Goal: Navigation & Orientation: Go to known website

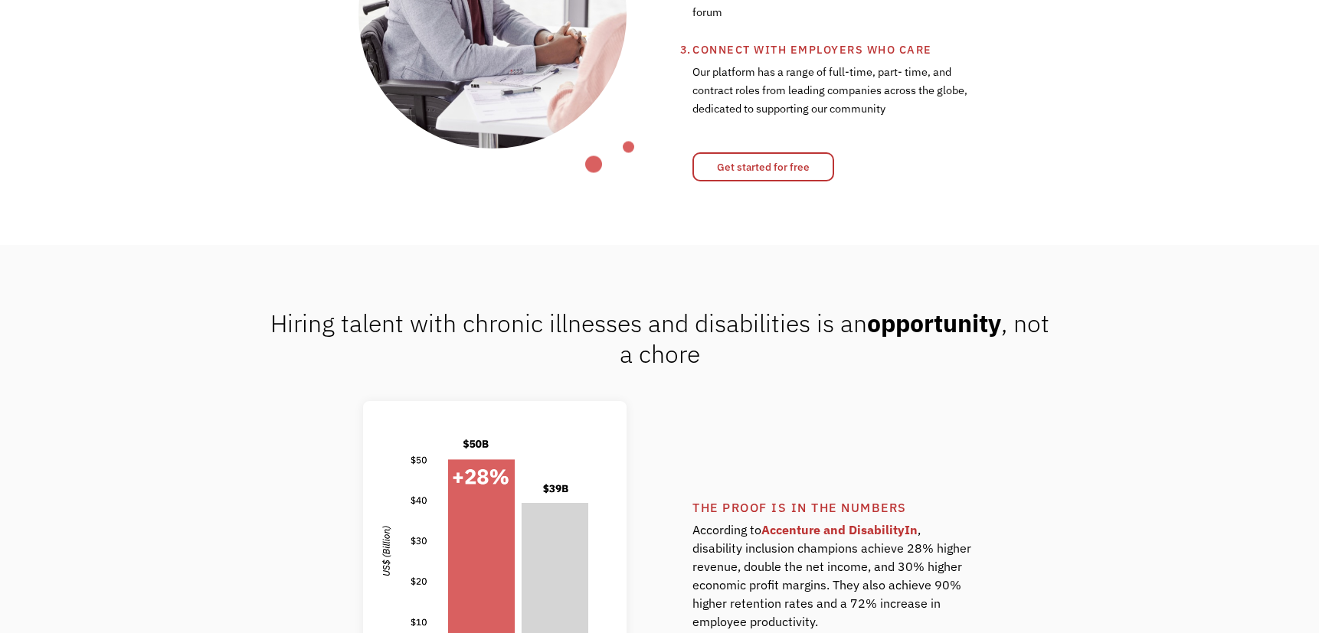
scroll to position [843, 0]
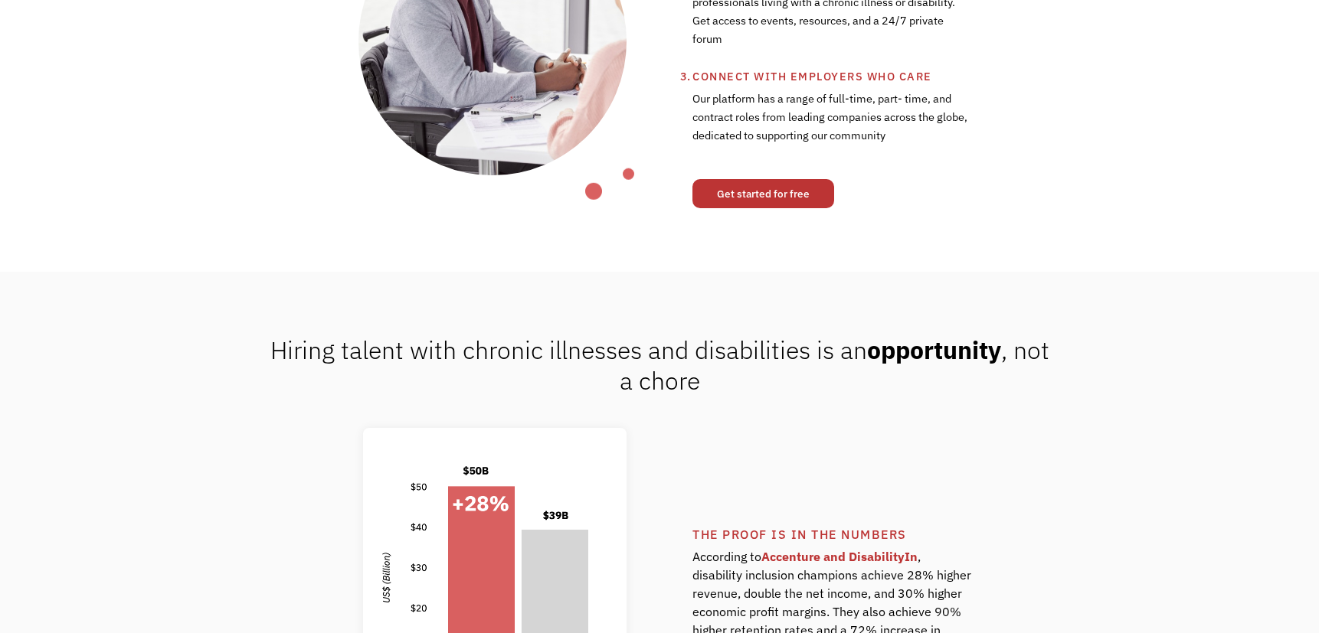
click at [755, 198] on link "Get started for free" at bounding box center [763, 193] width 142 height 29
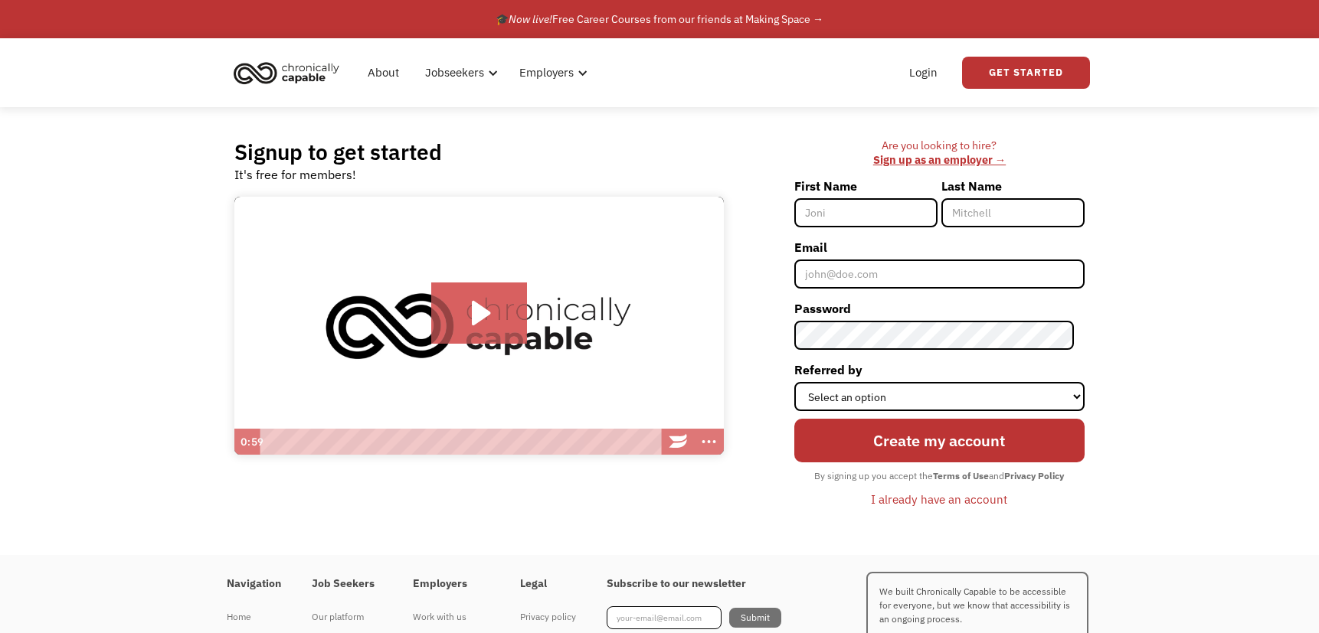
click at [248, 73] on img "home" at bounding box center [286, 73] width 115 height 34
